Goal: Information Seeking & Learning: Learn about a topic

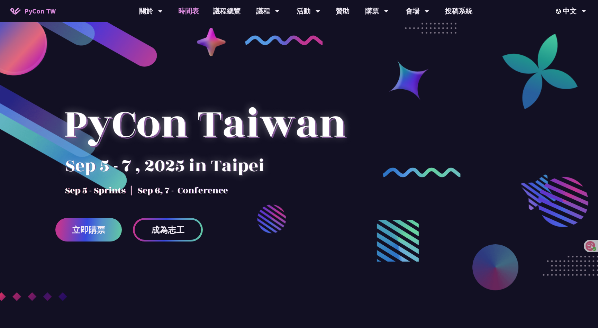
click at [187, 11] on link "時間表" at bounding box center [188, 11] width 35 height 22
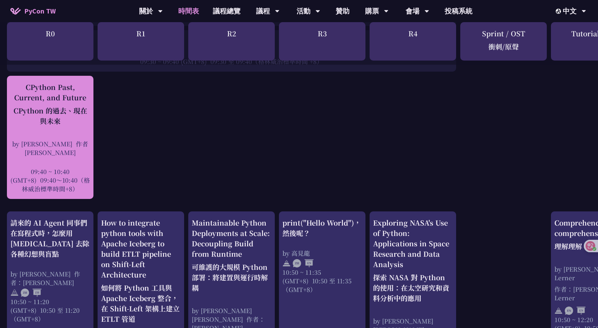
scroll to position [237, 0]
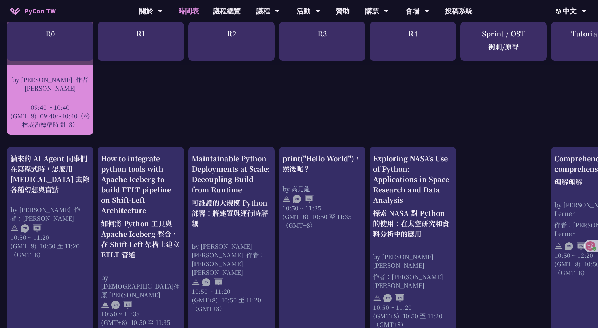
click at [66, 109] on div "09:40 ~ 10:40 (GMT+8) 09:40～10:40（[PERSON_NAME]治標準時間+8）" at bounding box center [50, 116] width 80 height 26
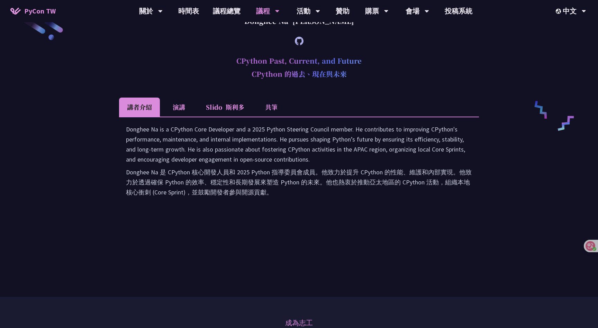
scroll to position [1161, 0]
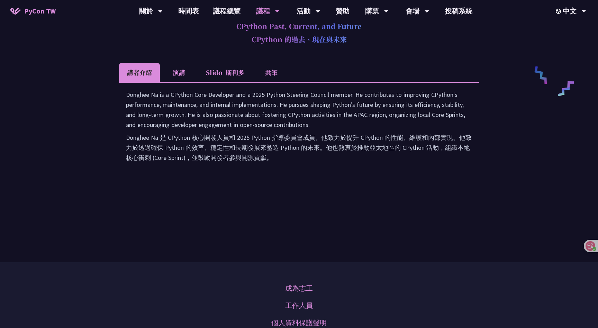
click at [271, 82] on li "共筆" at bounding box center [271, 72] width 38 height 19
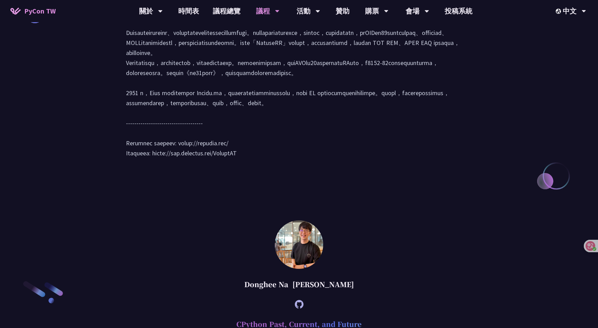
scroll to position [797, 0]
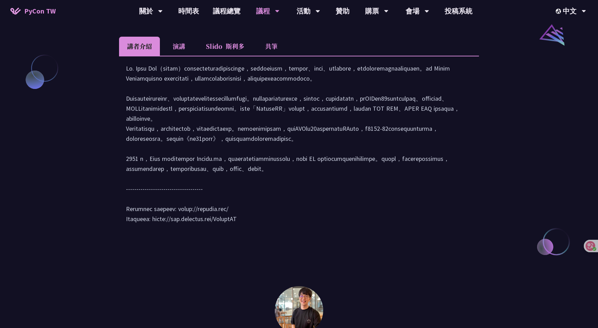
click at [282, 56] on li "共筆" at bounding box center [271, 46] width 38 height 19
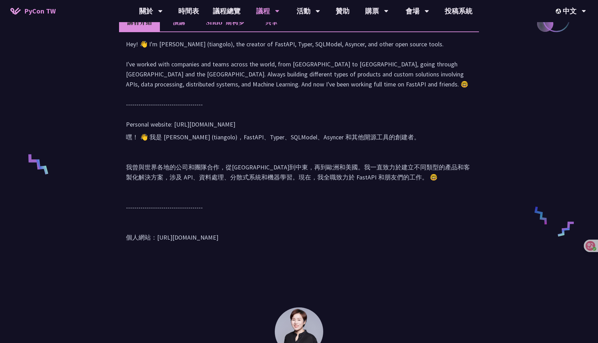
scroll to position [461, 0]
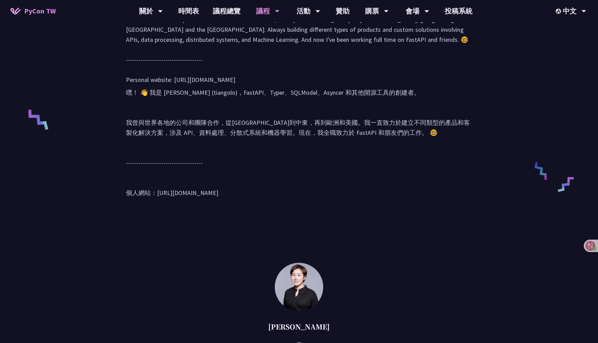
click at [394, 198] on font "嘿！ 👋 我是 [PERSON_NAME] (tiangolo)，FastAPI、Typer、SQLModel、Asyncer 和其他開源工具的創建者。 我曾…" at bounding box center [299, 143] width 346 height 110
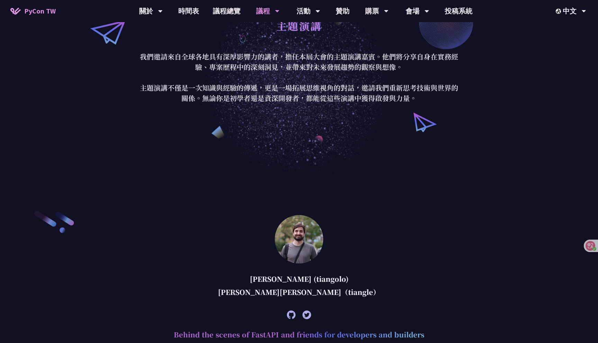
scroll to position [0, 0]
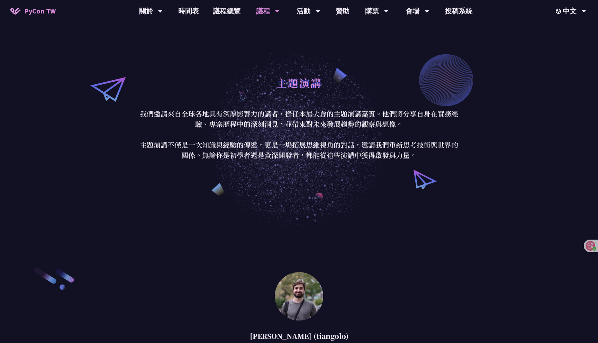
click at [181, 106] on div "主題演講" at bounding box center [299, 90] width 322 height 36
click at [187, 12] on link "時間表" at bounding box center [188, 11] width 35 height 22
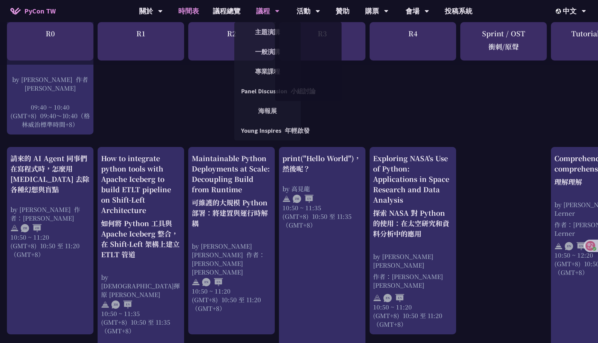
click at [273, 13] on div "議程" at bounding box center [268, 11] width 24 height 22
